Goal: Task Accomplishment & Management: Manage account settings

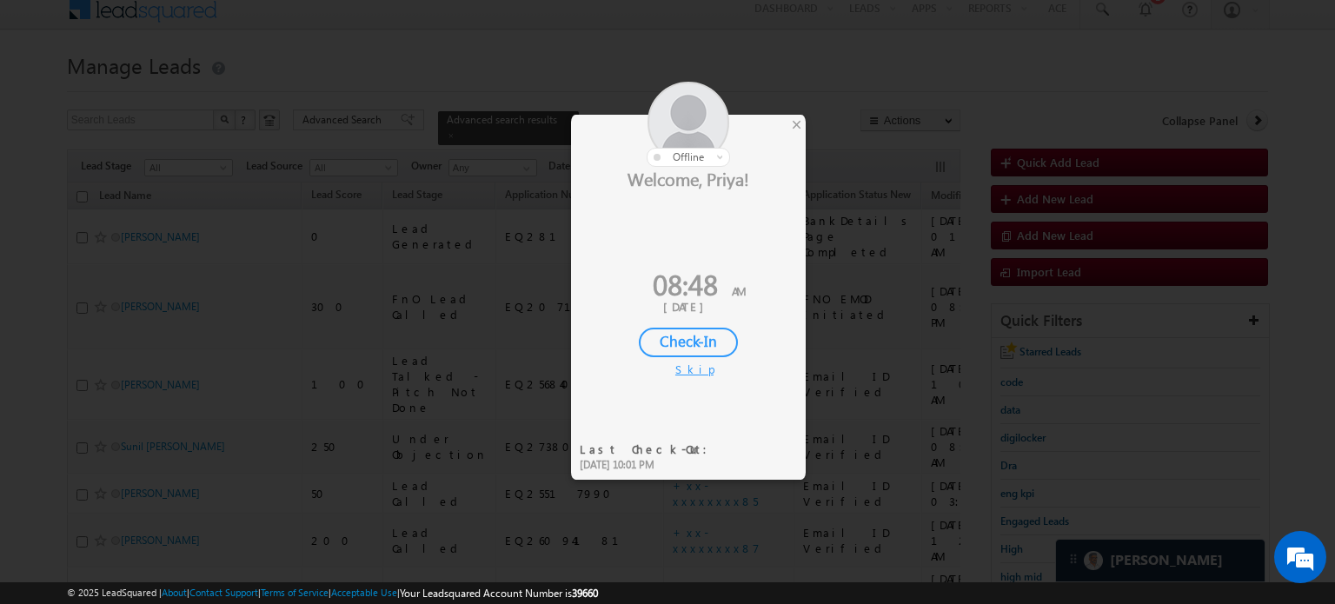
click at [714, 330] on div "Check-In" at bounding box center [688, 343] width 99 height 30
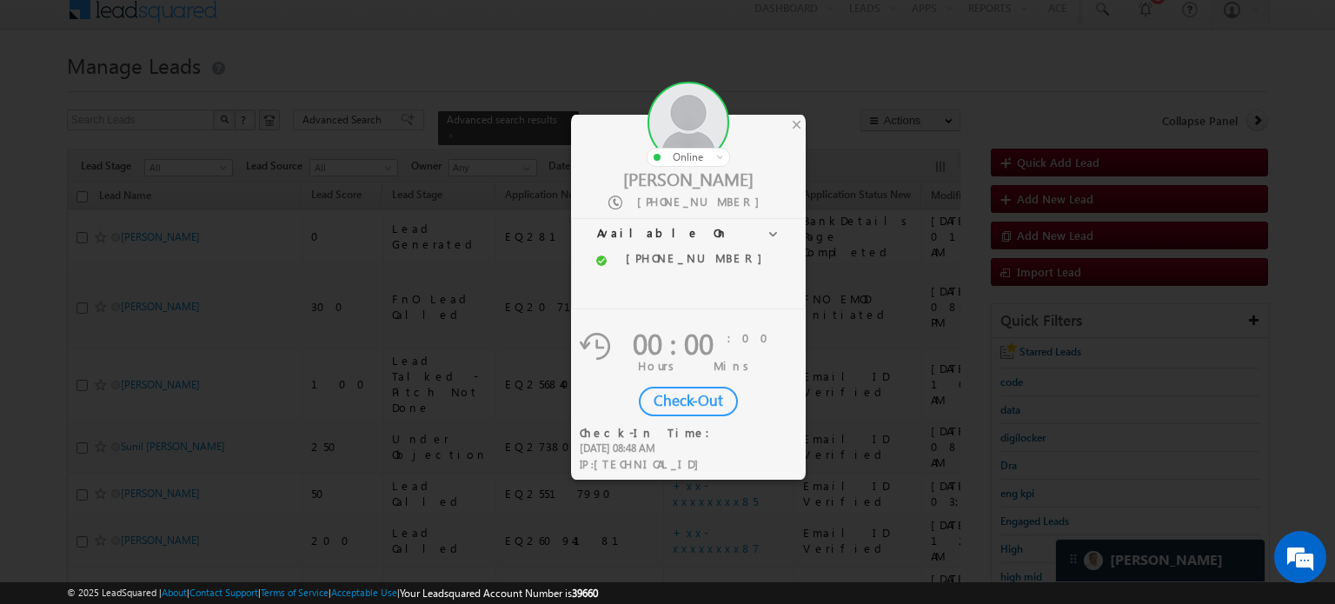
click at [700, 337] on span "00 : 00" at bounding box center [673, 342] width 81 height 39
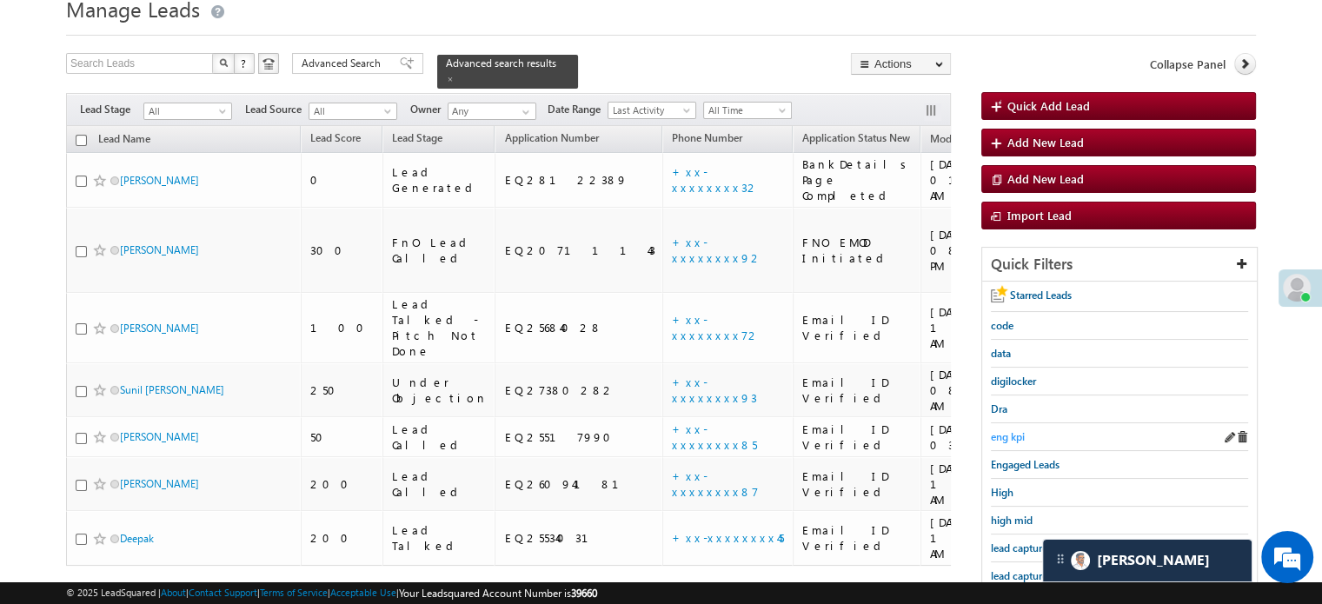
scroll to position [98, 0]
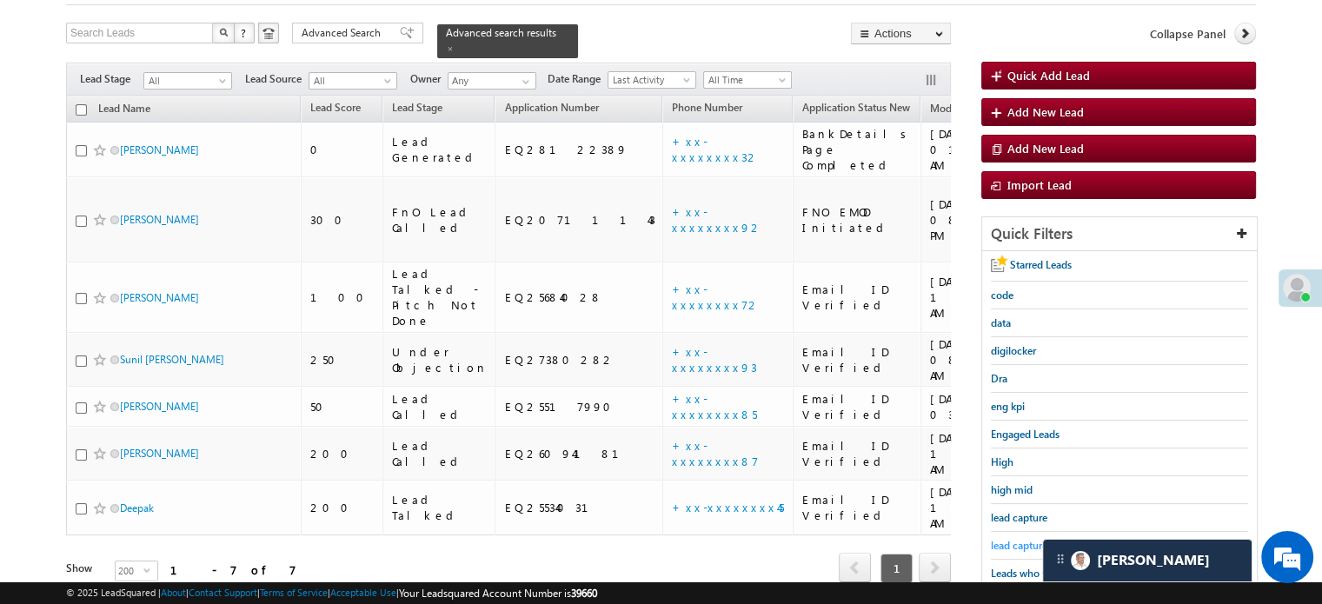
click at [1025, 539] on span "lead capture new" at bounding box center [1030, 545] width 78 height 13
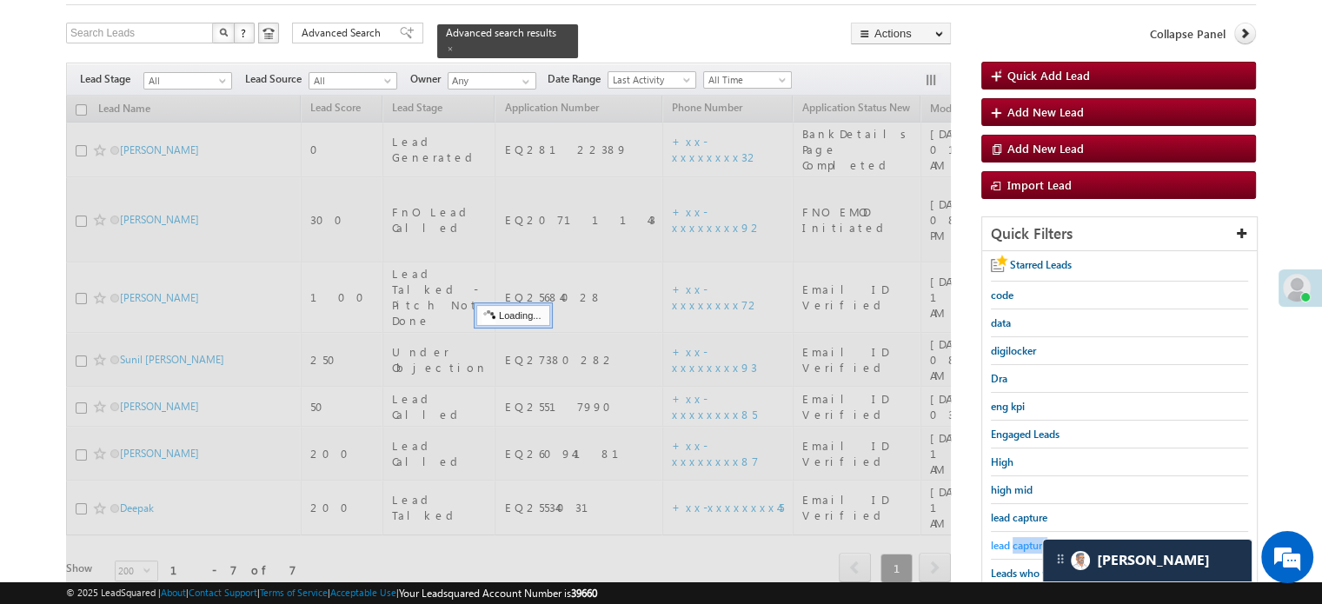
click at [1025, 539] on span "lead capture new" at bounding box center [1030, 545] width 78 height 13
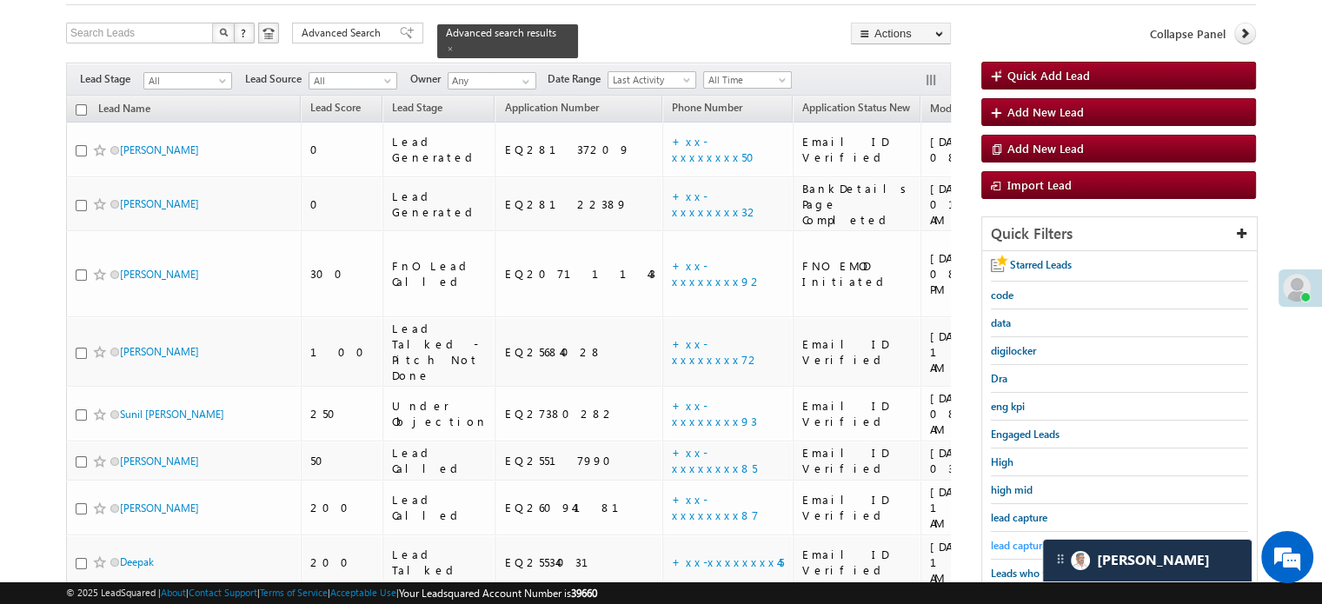
click at [1025, 539] on span "lead capture new" at bounding box center [1030, 545] width 78 height 13
click at [995, 542] on span "lead capture new" at bounding box center [1030, 545] width 78 height 13
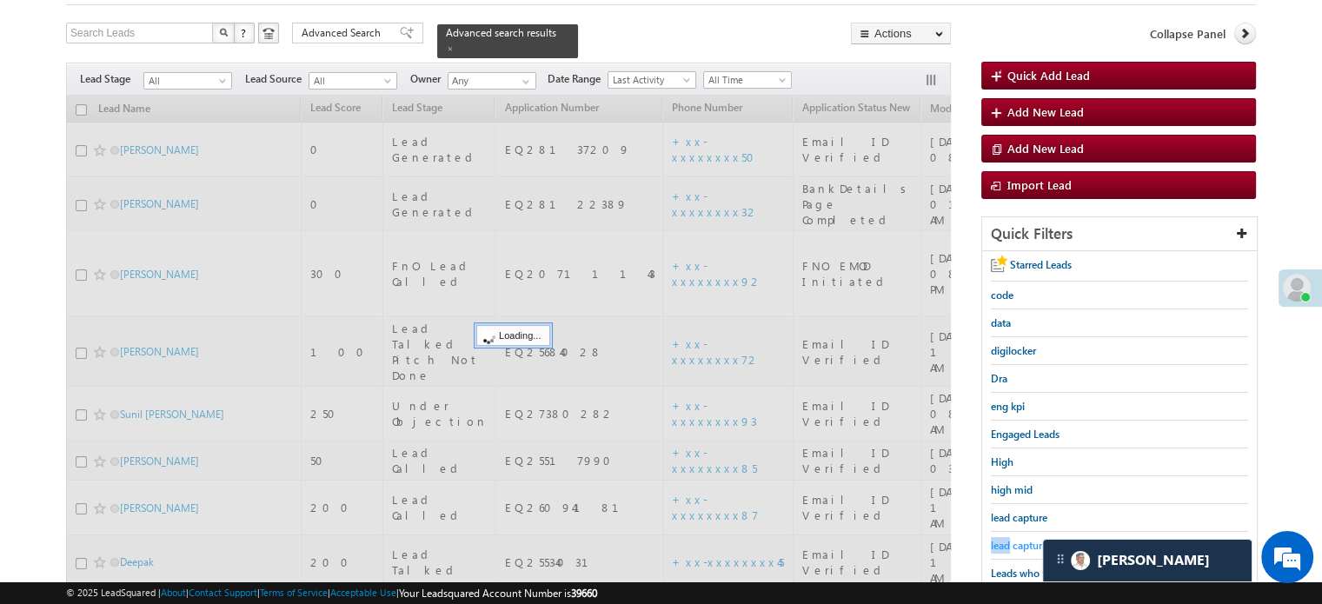
click at [998, 542] on span "lead capture new" at bounding box center [1030, 545] width 78 height 13
